Goal: Task Accomplishment & Management: Check status

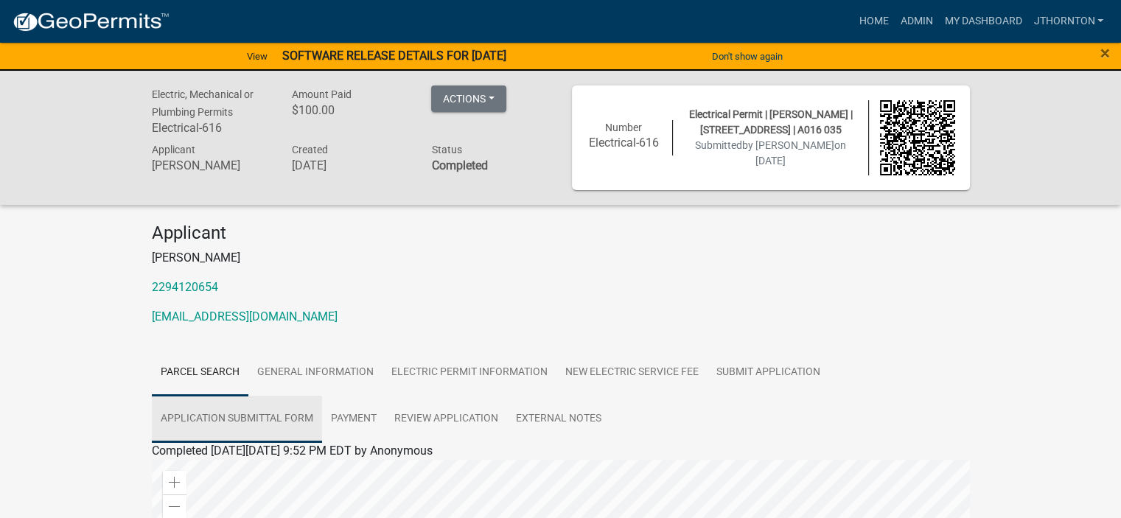
click at [253, 410] on link "Application Submittal Form" at bounding box center [237, 419] width 170 height 47
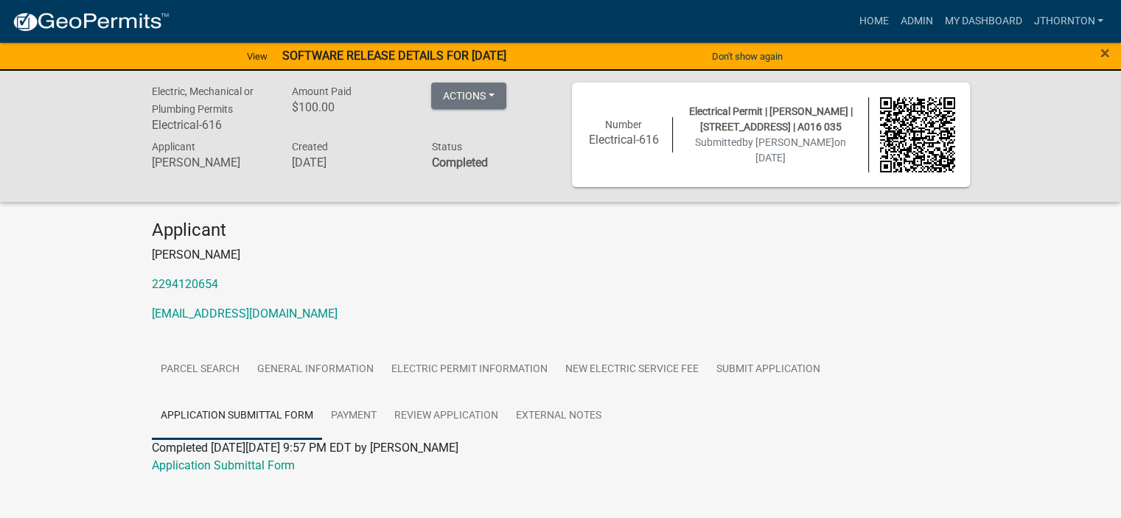
scroll to position [21, 0]
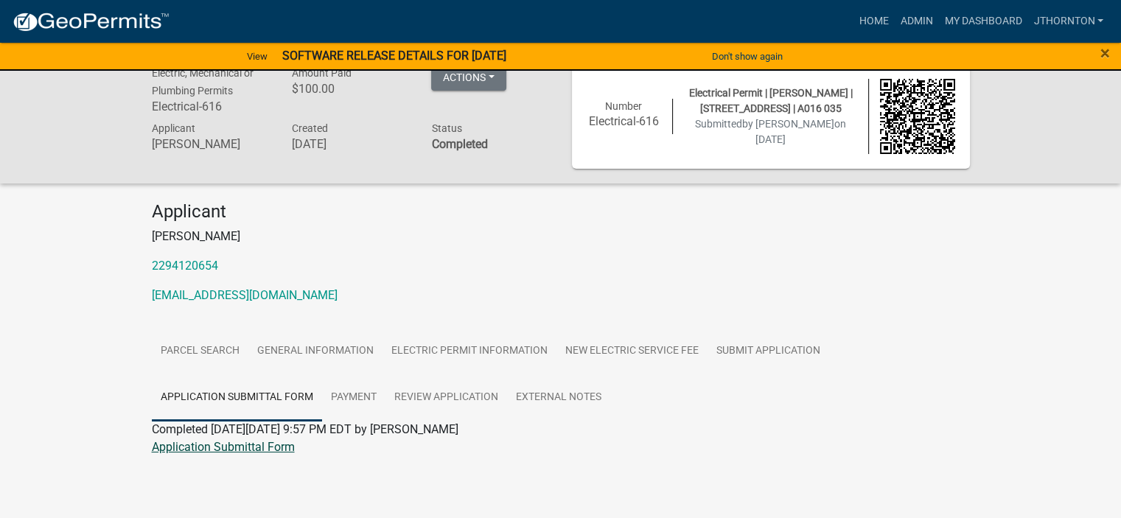
click at [196, 443] on link "Application Submittal Form" at bounding box center [223, 447] width 143 height 14
click at [194, 350] on link "Parcel search" at bounding box center [200, 351] width 97 height 47
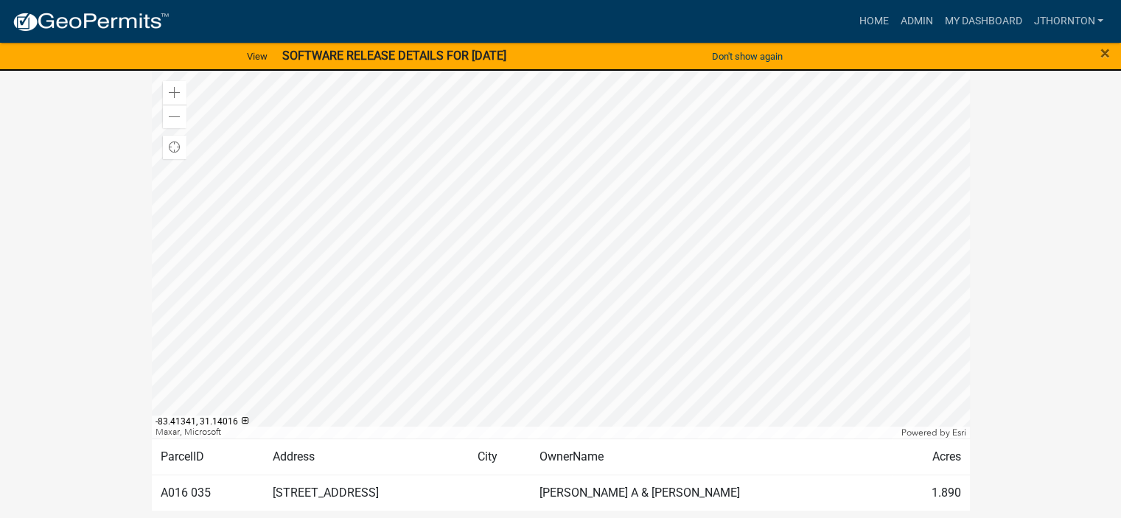
scroll to position [456, 0]
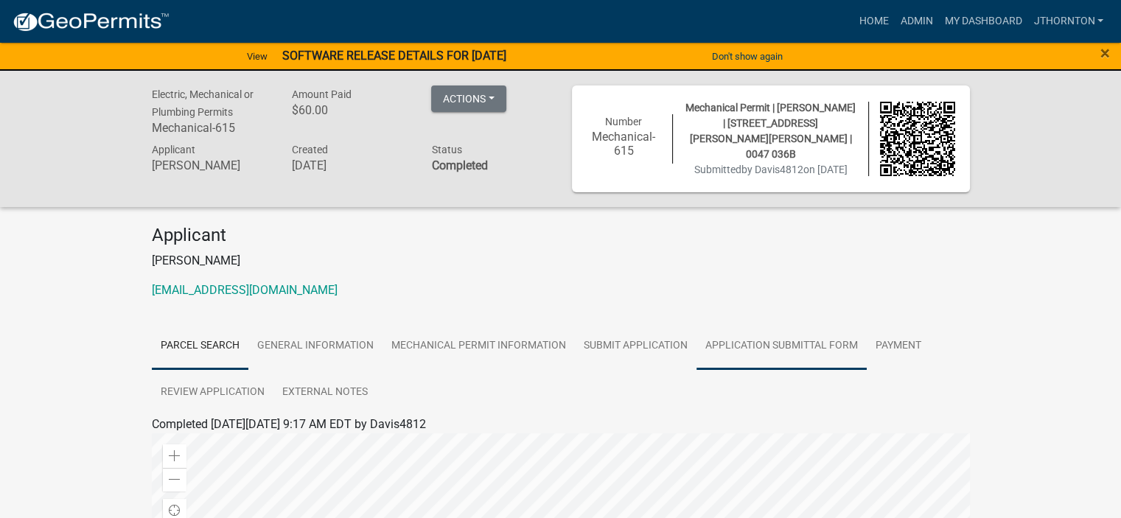
click at [757, 338] on link "Application Submittal Form" at bounding box center [781, 346] width 170 height 47
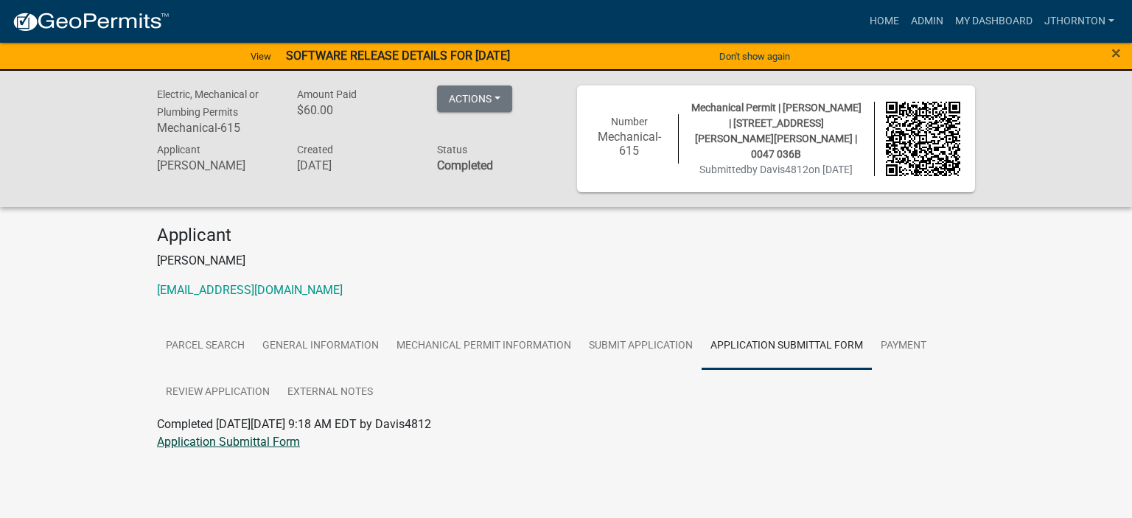
click at [224, 440] on link "Application Submittal Form" at bounding box center [228, 442] width 143 height 14
click at [184, 326] on link "Parcel search" at bounding box center [205, 346] width 97 height 47
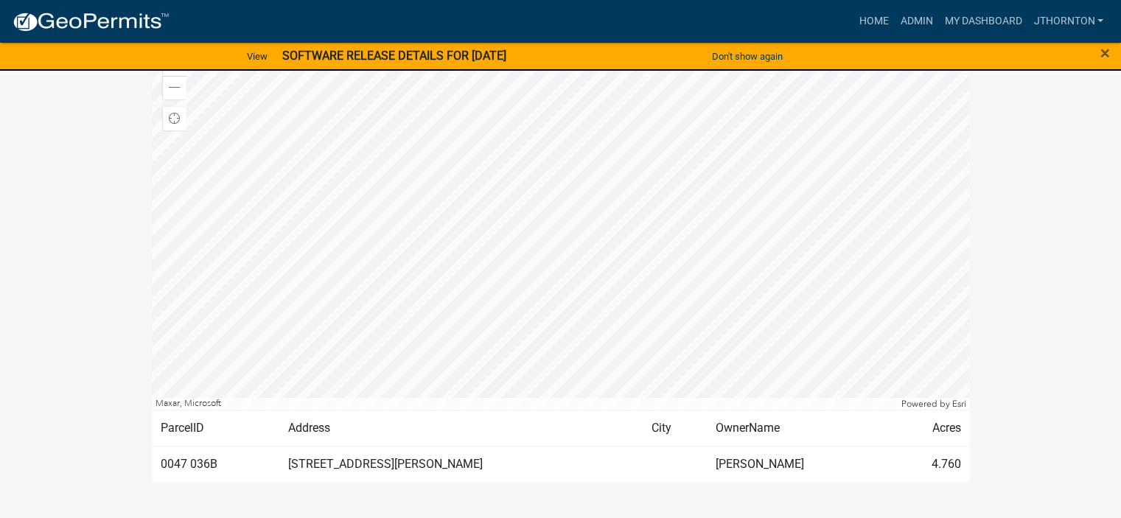
scroll to position [427, 0]
